Goal: Communication & Community: Share content

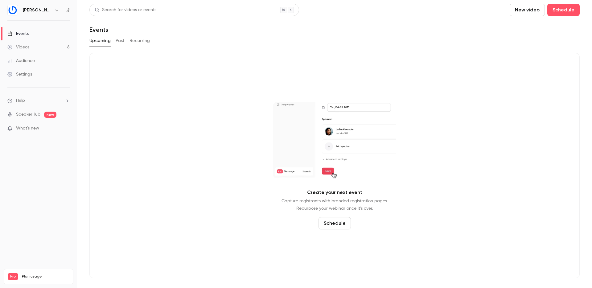
click at [28, 48] on div "Videos" at bounding box center [18, 47] width 22 height 6
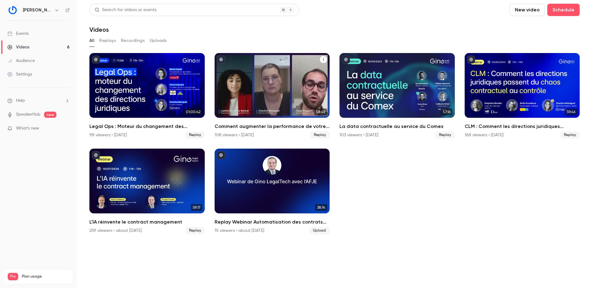
click at [322, 59] on icon "Comment augmenter la performance de votre équipe juridique ?" at bounding box center [323, 60] width 4 height 4
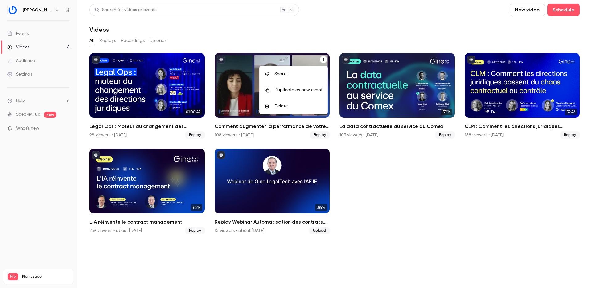
click at [291, 77] on div "Share" at bounding box center [298, 74] width 48 height 6
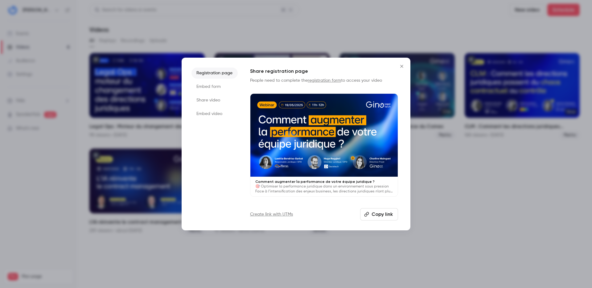
click at [371, 212] on button "Copy link" at bounding box center [379, 214] width 38 height 12
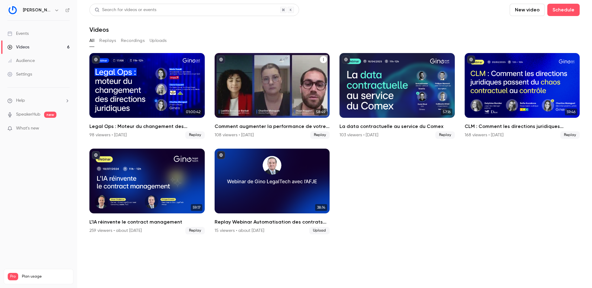
click at [324, 61] on icon "Comment augmenter la performance de votre équipe juridique ?" at bounding box center [323, 60] width 4 height 4
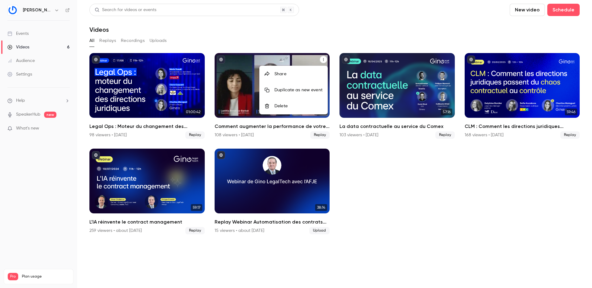
click at [292, 76] on div "Share" at bounding box center [298, 74] width 48 height 6
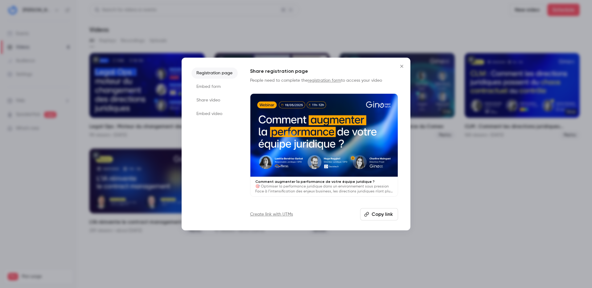
click at [372, 211] on button "Copy link" at bounding box center [379, 214] width 38 height 12
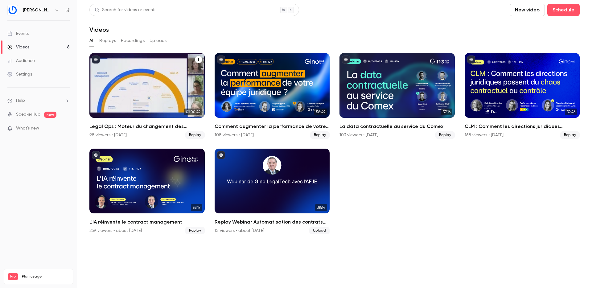
click at [199, 58] on icon "Legal Ops : Moteur du changement des directions juridiques" at bounding box center [199, 60] width 4 height 4
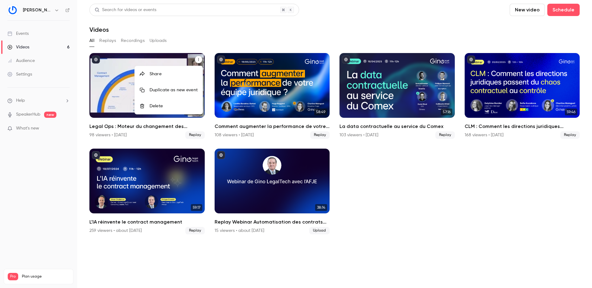
click at [177, 71] on div "Share" at bounding box center [173, 74] width 48 height 6
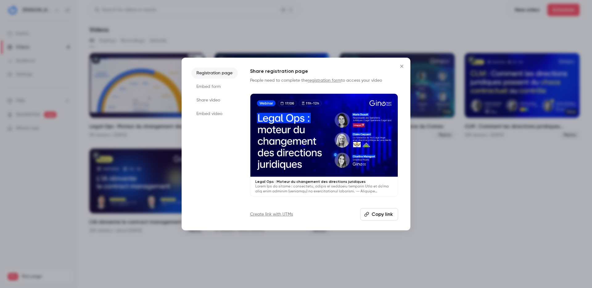
click at [381, 206] on div "Share registration page People need to complete the registration form to access…" at bounding box center [324, 143] width 148 height 153
click at [376, 212] on button "Copy link" at bounding box center [379, 214] width 38 height 12
